Goal: Check status: Check status

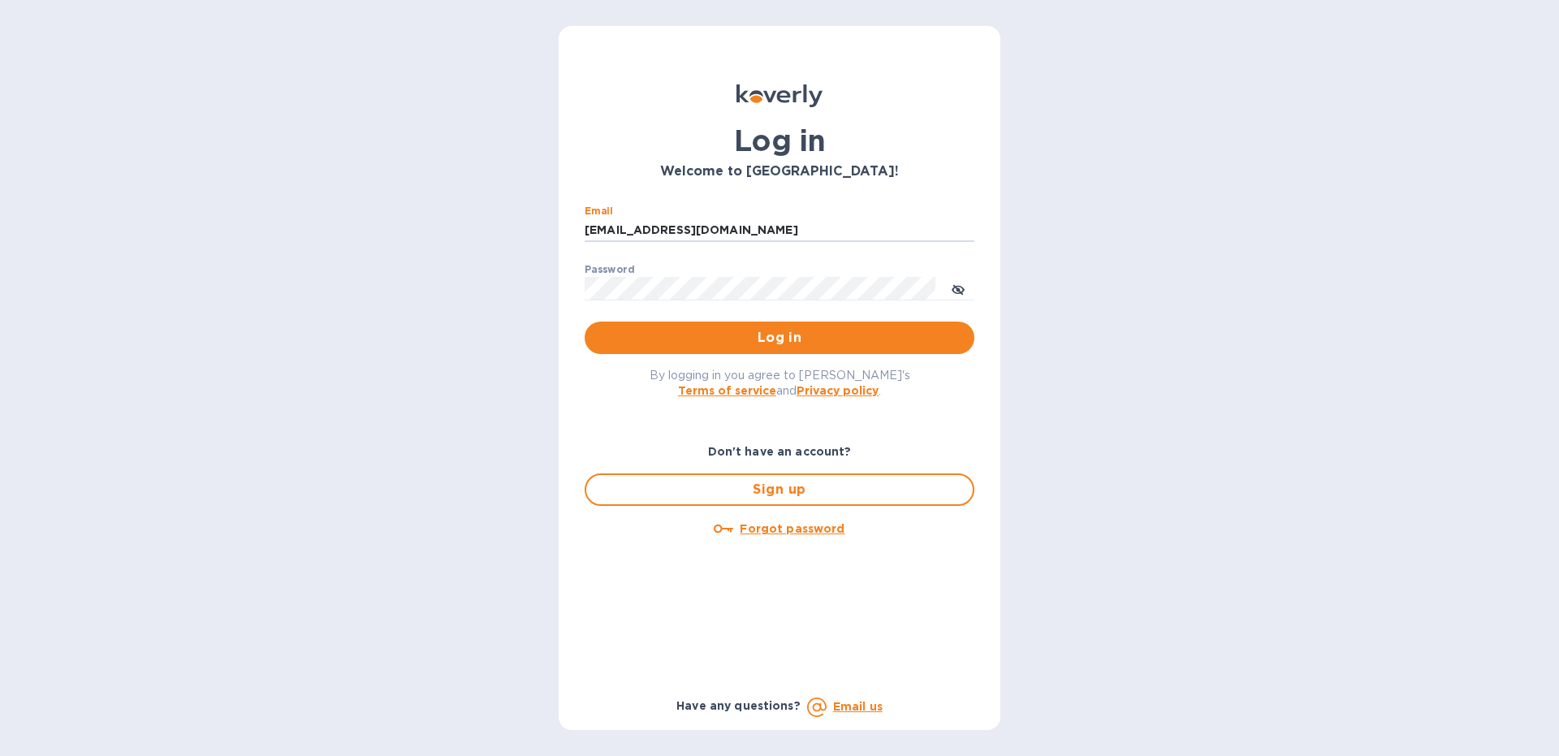
type input "[EMAIL_ADDRESS][DOMAIN_NAME]"
click at [584, 321] on button "Log in" at bounding box center [779, 337] width 390 height 32
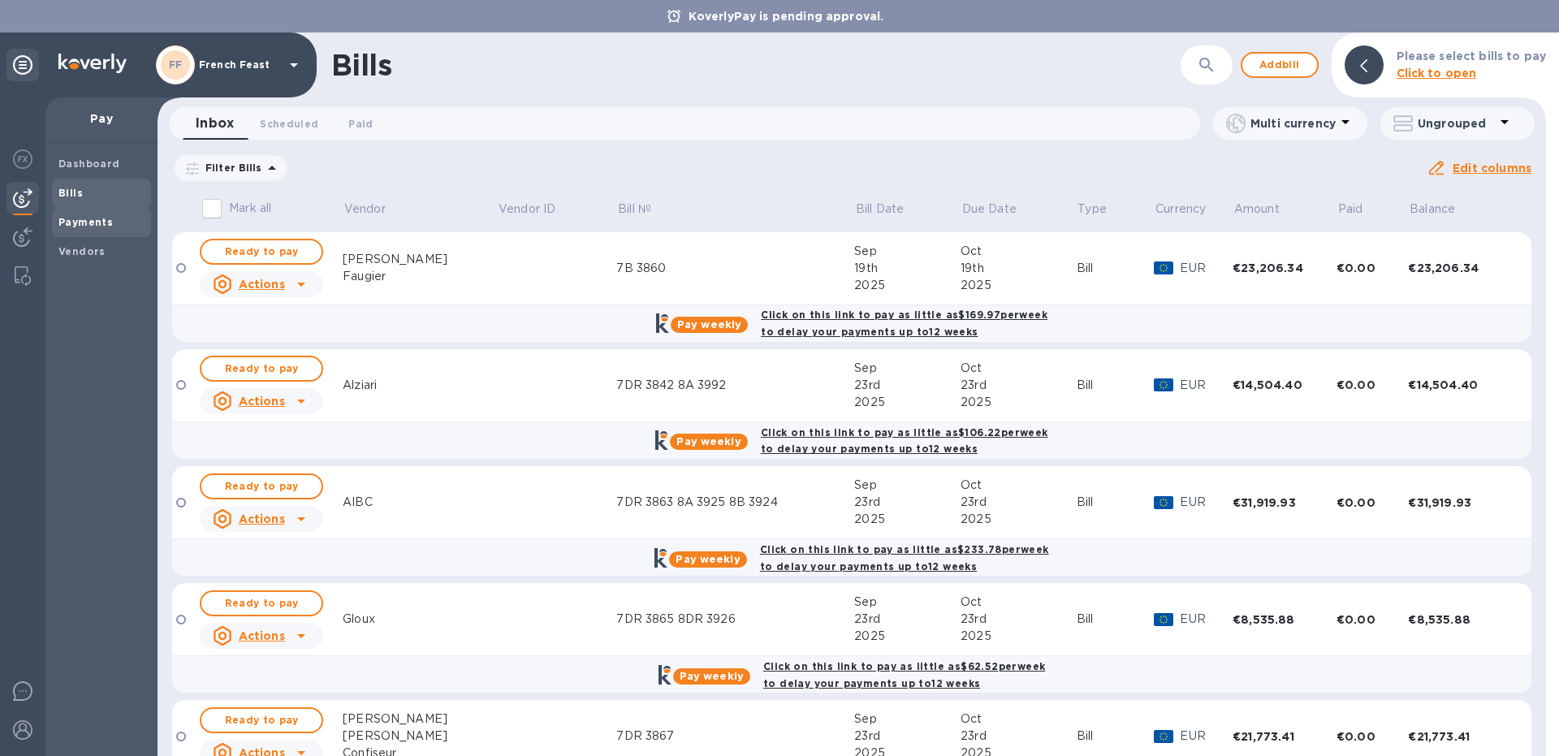
click at [107, 232] on div "Payments" at bounding box center [101, 222] width 99 height 29
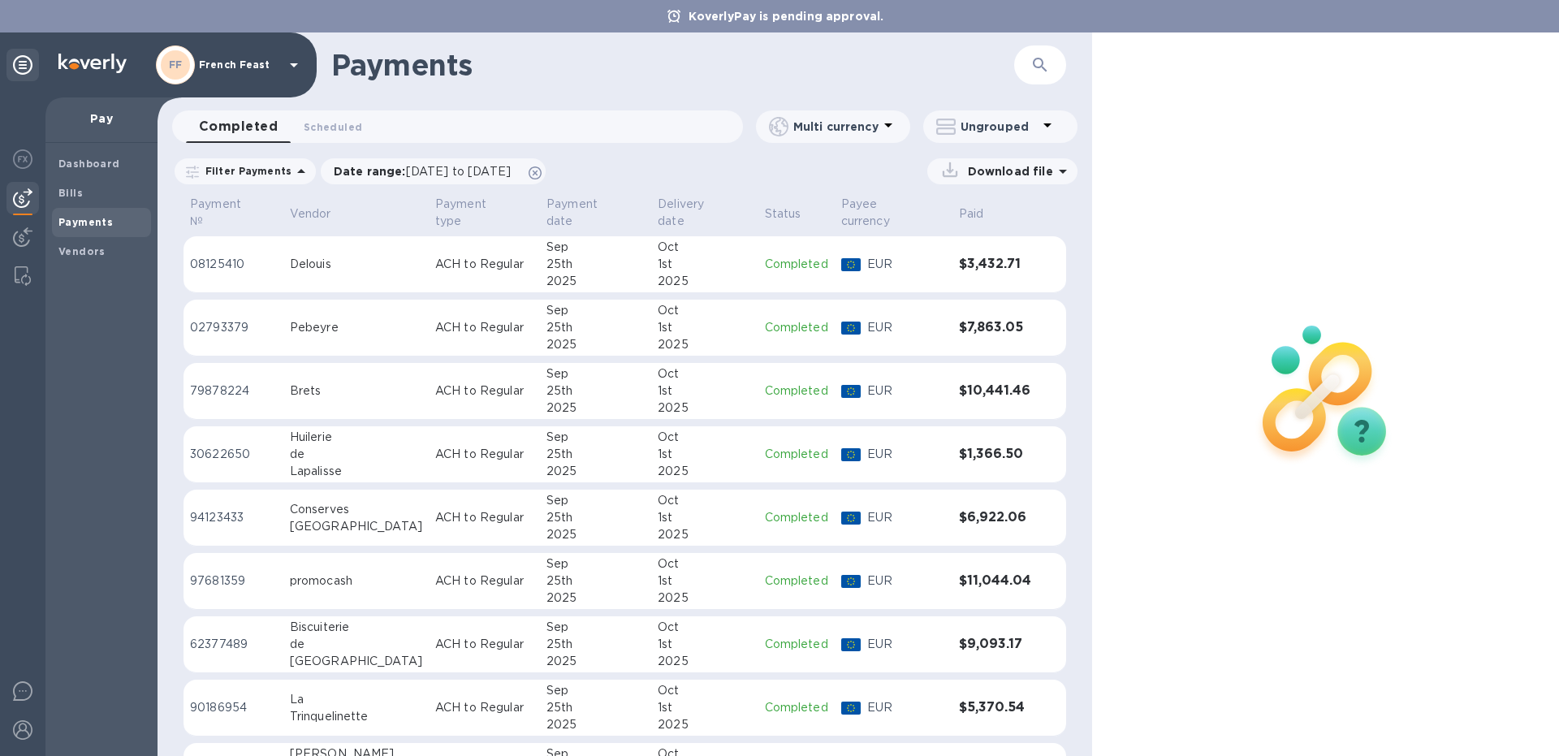
click at [49, 185] on div "Dashboard Bills Payments Vendors" at bounding box center [101, 449] width 112 height 613
click at [67, 188] on b "Bills" at bounding box center [70, 193] width 24 height 12
